Goal: Information Seeking & Learning: Learn about a topic

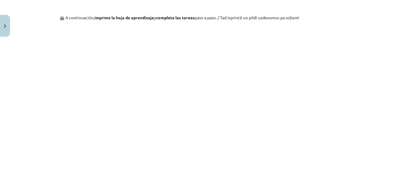
scroll to position [671, 0]
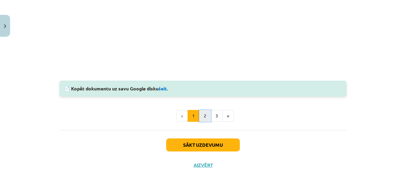
click at [207, 114] on button "2" at bounding box center [205, 116] width 12 height 12
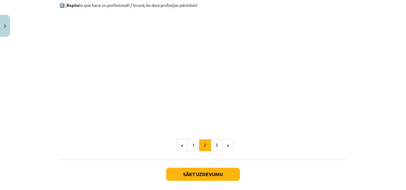
scroll to position [423, 0]
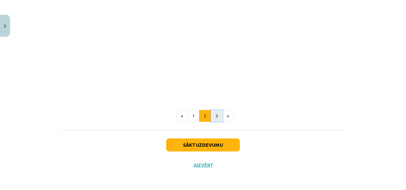
click at [216, 121] on button "3" at bounding box center [217, 116] width 12 height 12
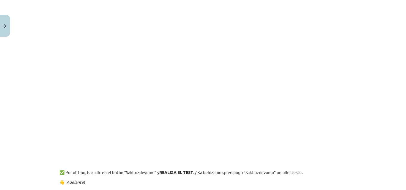
scroll to position [245, 0]
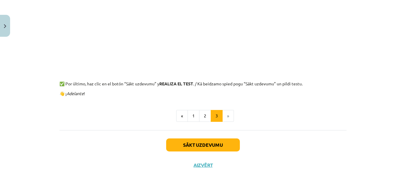
click at [227, 117] on li "»" at bounding box center [227, 116] width 11 height 12
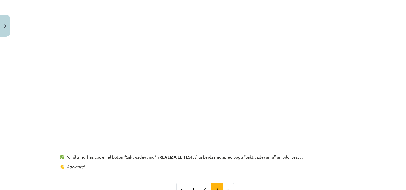
scroll to position [97, 0]
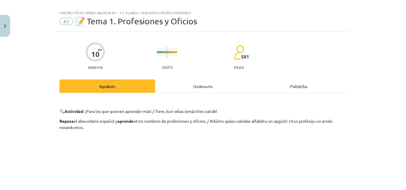
click at [187, 86] on div "Uzdevums" at bounding box center [203, 86] width 96 height 13
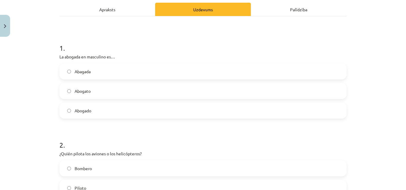
scroll to position [104, 0]
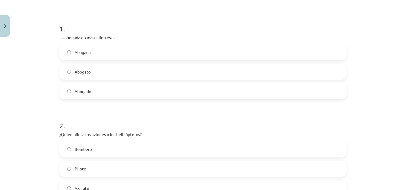
click at [84, 94] on span "Abogado" at bounding box center [83, 92] width 17 height 6
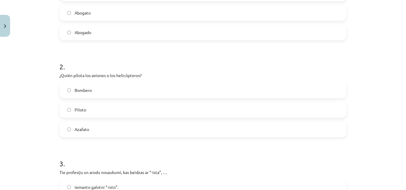
scroll to position [163, 0]
click at [108, 112] on label "Piloto" at bounding box center [203, 109] width 286 height 15
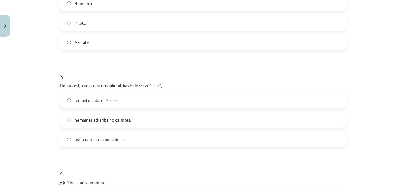
scroll to position [252, 0]
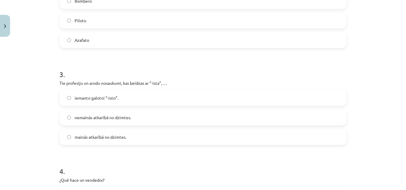
click at [194, 139] on label "mainās atkarībā no dzimtes." at bounding box center [203, 137] width 286 height 15
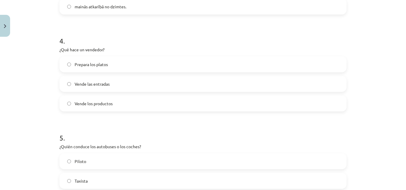
scroll to position [401, 0]
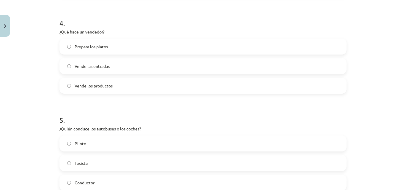
click at [109, 84] on span "Vende los productos" at bounding box center [94, 86] width 38 height 6
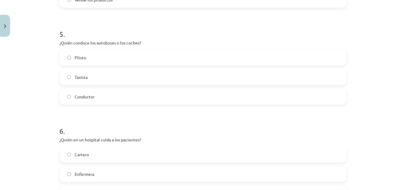
scroll to position [490, 0]
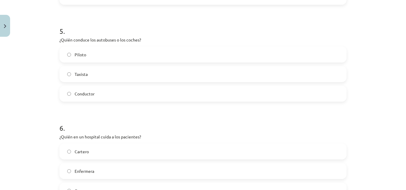
click at [103, 78] on label "Taxista" at bounding box center [203, 74] width 286 height 15
click at [98, 98] on label "Conductor" at bounding box center [203, 93] width 286 height 15
drag, startPoint x: 94, startPoint y: 40, endPoint x: 116, endPoint y: 41, distance: 22.0
click at [116, 41] on p "¿Quién conduce los autobuses o los coches?" at bounding box center [202, 40] width 287 height 6
drag, startPoint x: 127, startPoint y: 42, endPoint x: 146, endPoint y: 48, distance: 19.9
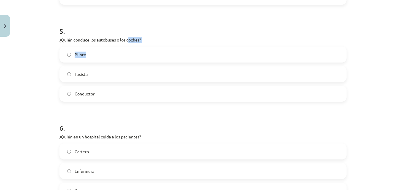
click at [146, 48] on div "5 . ¿Quién conduce los autobuses o los coches? Piloto Taxista Conductor" at bounding box center [202, 59] width 287 height 85
click at [176, 40] on p "¿Quién conduce los autobuses o los coches?" at bounding box center [202, 40] width 287 height 6
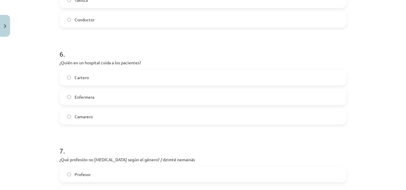
scroll to position [579, 0]
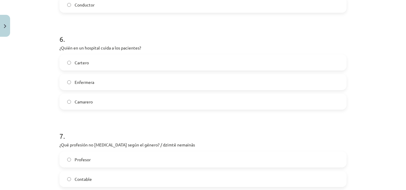
click at [108, 80] on label "Enfermera" at bounding box center [203, 82] width 286 height 15
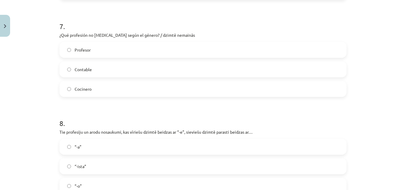
scroll to position [698, 0]
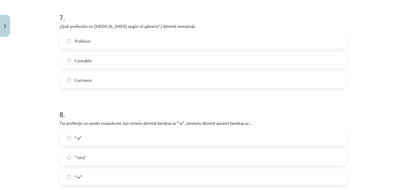
click at [106, 59] on label "Contable" at bounding box center [203, 60] width 286 height 15
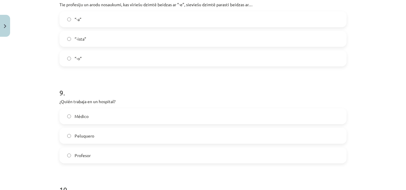
scroll to position [787, 0]
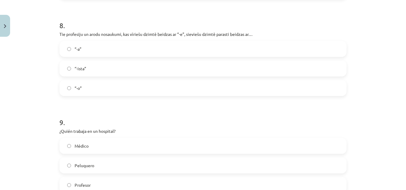
click at [133, 50] on label "“-a”" at bounding box center [203, 49] width 286 height 15
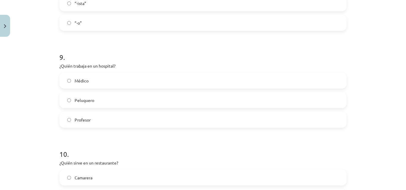
scroll to position [906, 0]
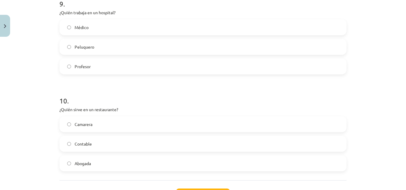
click at [94, 29] on label "Médico" at bounding box center [203, 27] width 286 height 15
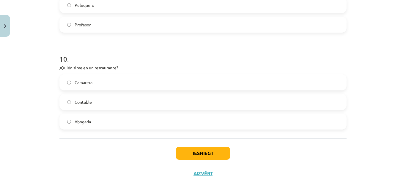
scroll to position [956, 0]
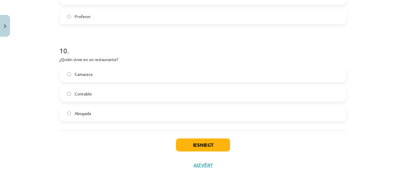
click at [92, 72] on label "Camarera" at bounding box center [203, 74] width 286 height 15
click at [188, 144] on button "Iesniegt" at bounding box center [203, 145] width 54 height 13
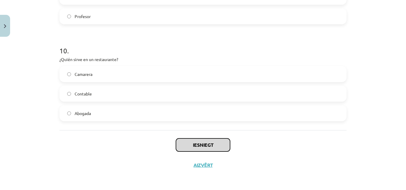
scroll to position [926, 0]
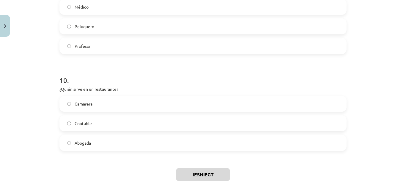
drag, startPoint x: 181, startPoint y: 119, endPoint x: 162, endPoint y: 85, distance: 39.0
click at [162, 85] on div "10 . ¿Quién sirve en un restaurante? Camarera Contable Abogada" at bounding box center [202, 108] width 287 height 85
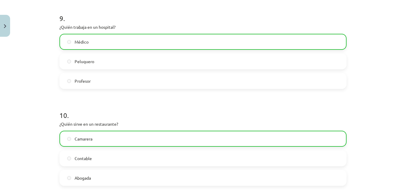
scroll to position [975, 0]
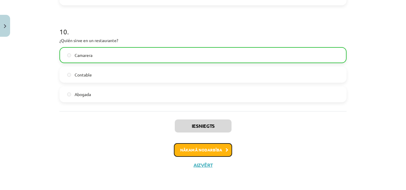
click at [207, 147] on button "Nākamā nodarbība" at bounding box center [203, 150] width 58 height 14
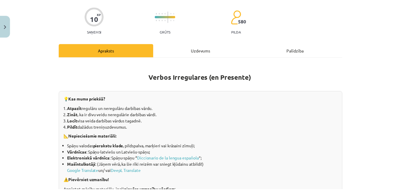
scroll to position [0, 0]
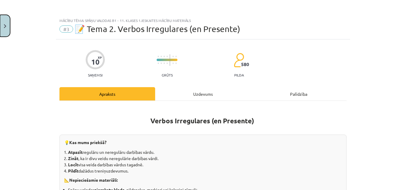
click at [0, 23] on button "Close" at bounding box center [5, 26] width 10 height 22
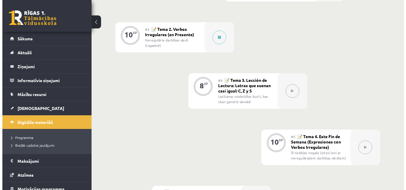
scroll to position [208, 0]
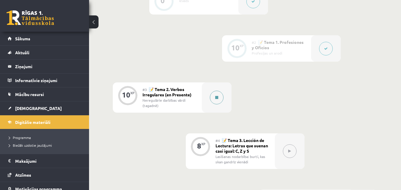
click at [220, 83] on div at bounding box center [217, 98] width 30 height 30
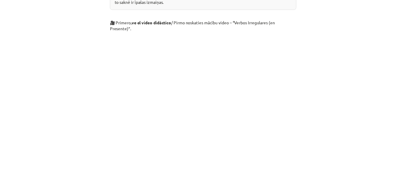
scroll to position [309, 0]
